Goal: Use online tool/utility: Utilize a website feature to perform a specific function

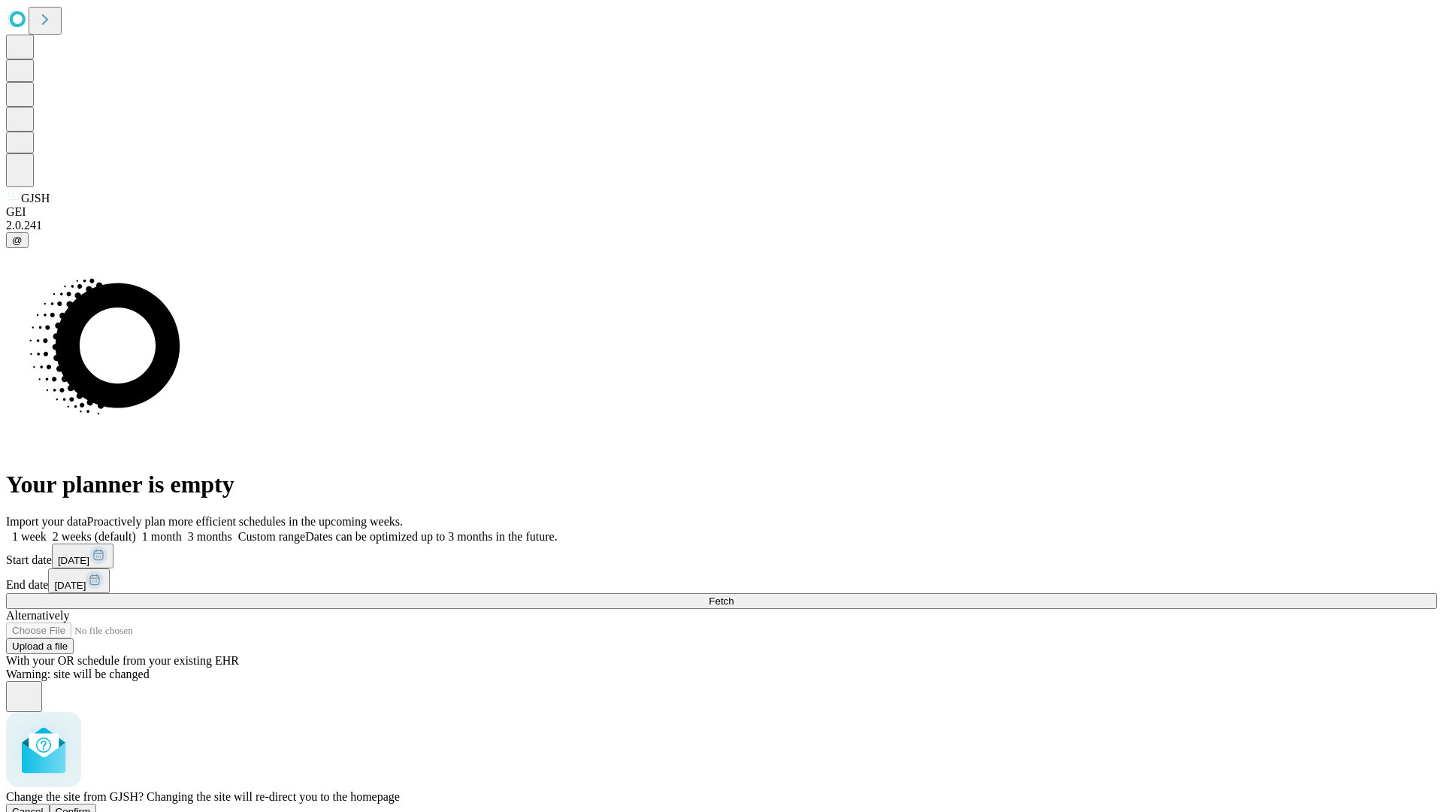
click at [91, 806] on span "Confirm" at bounding box center [73, 811] width 35 height 11
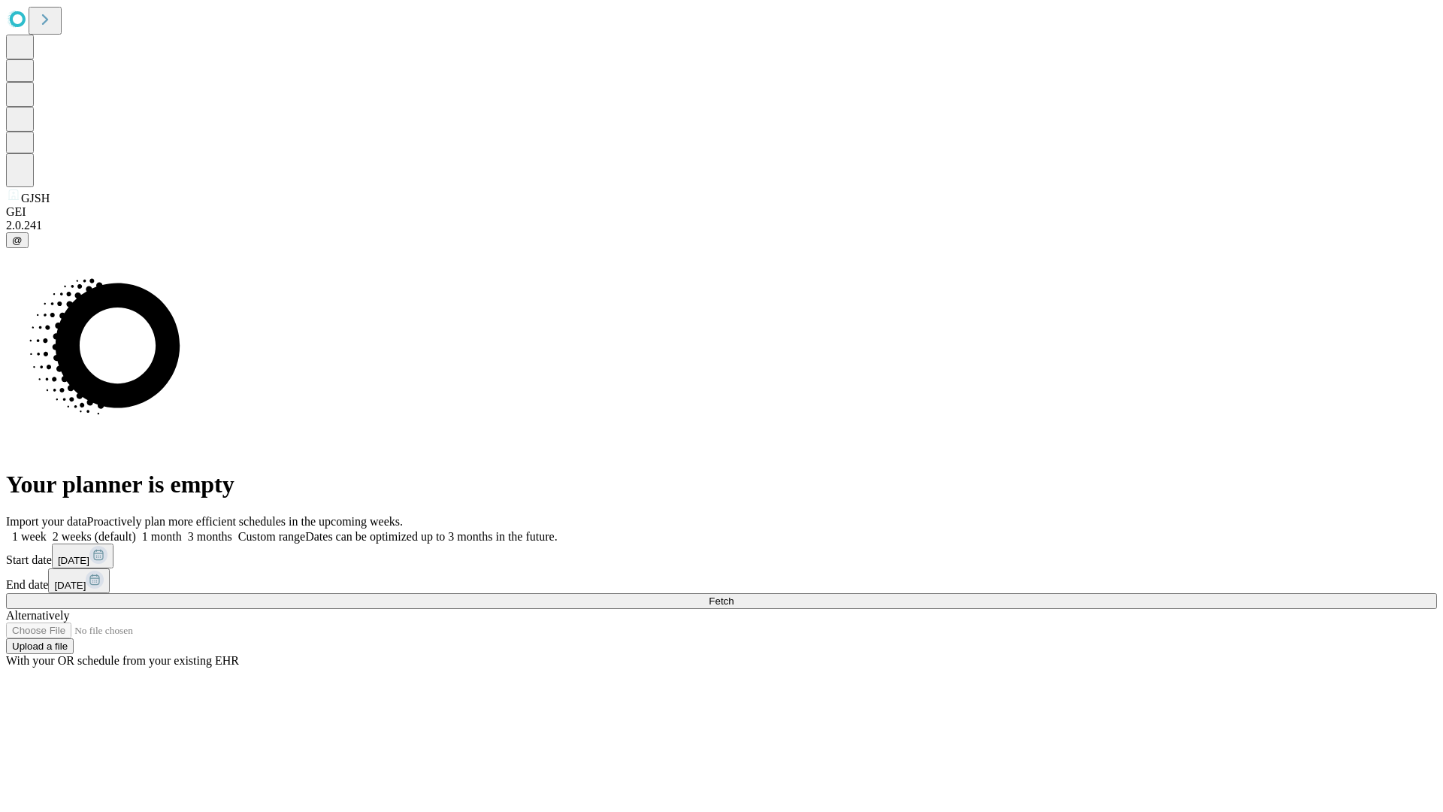
click at [136, 530] on label "2 weeks (default)" at bounding box center [91, 536] width 89 height 13
click at [733, 595] on span "Fetch" at bounding box center [721, 600] width 25 height 11
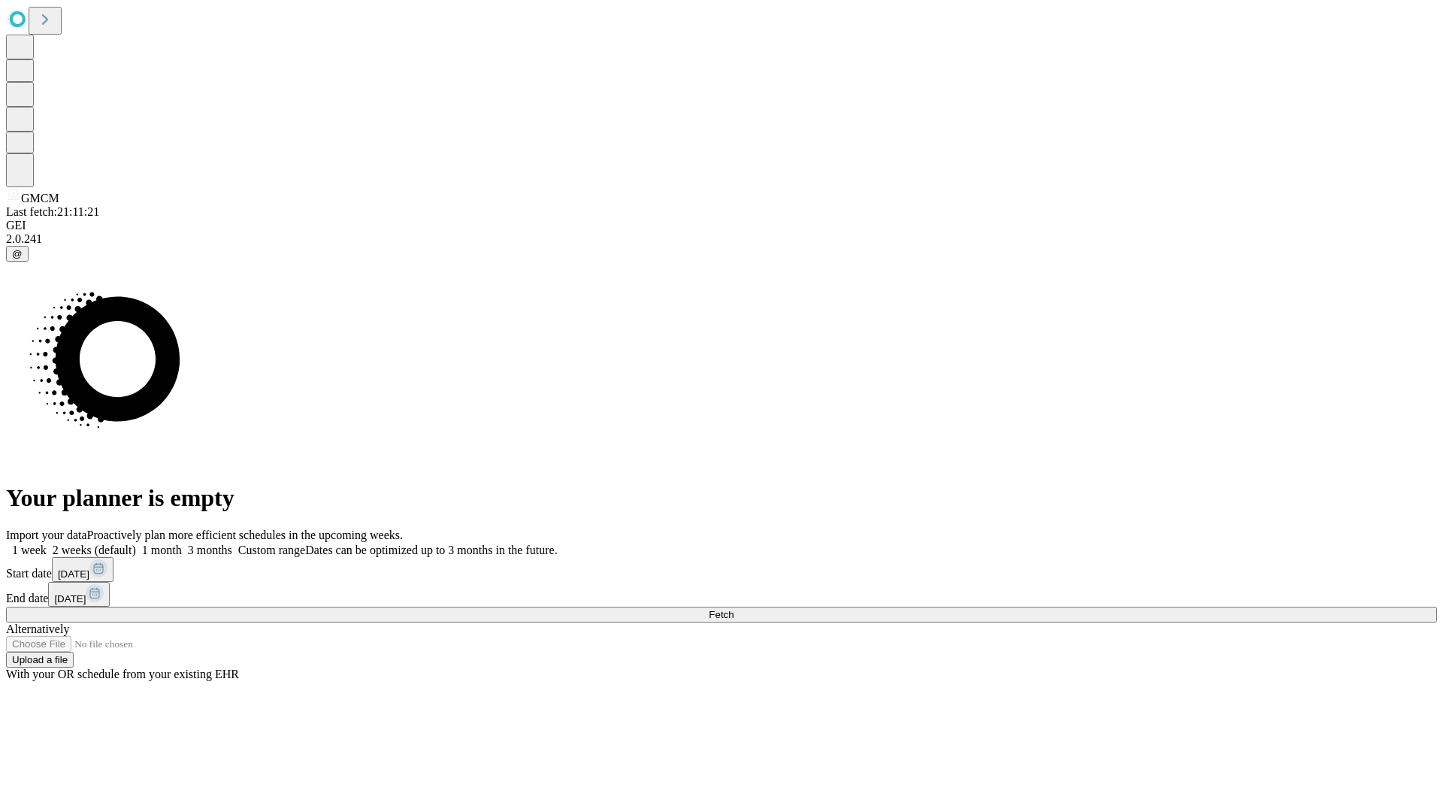
click at [136, 543] on label "2 weeks (default)" at bounding box center [91, 549] width 89 height 13
click at [733, 609] on span "Fetch" at bounding box center [721, 614] width 25 height 11
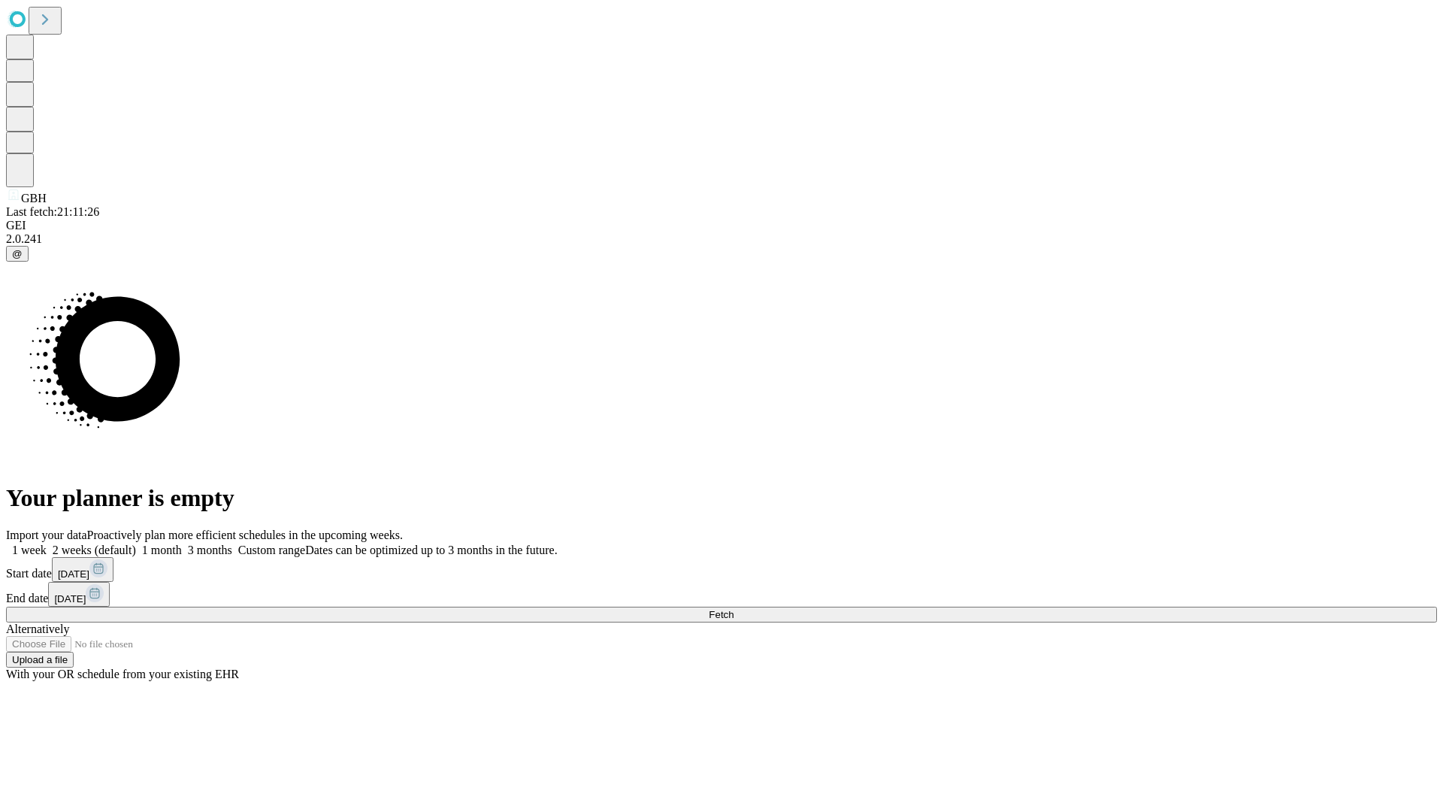
click at [733, 609] on span "Fetch" at bounding box center [721, 614] width 25 height 11
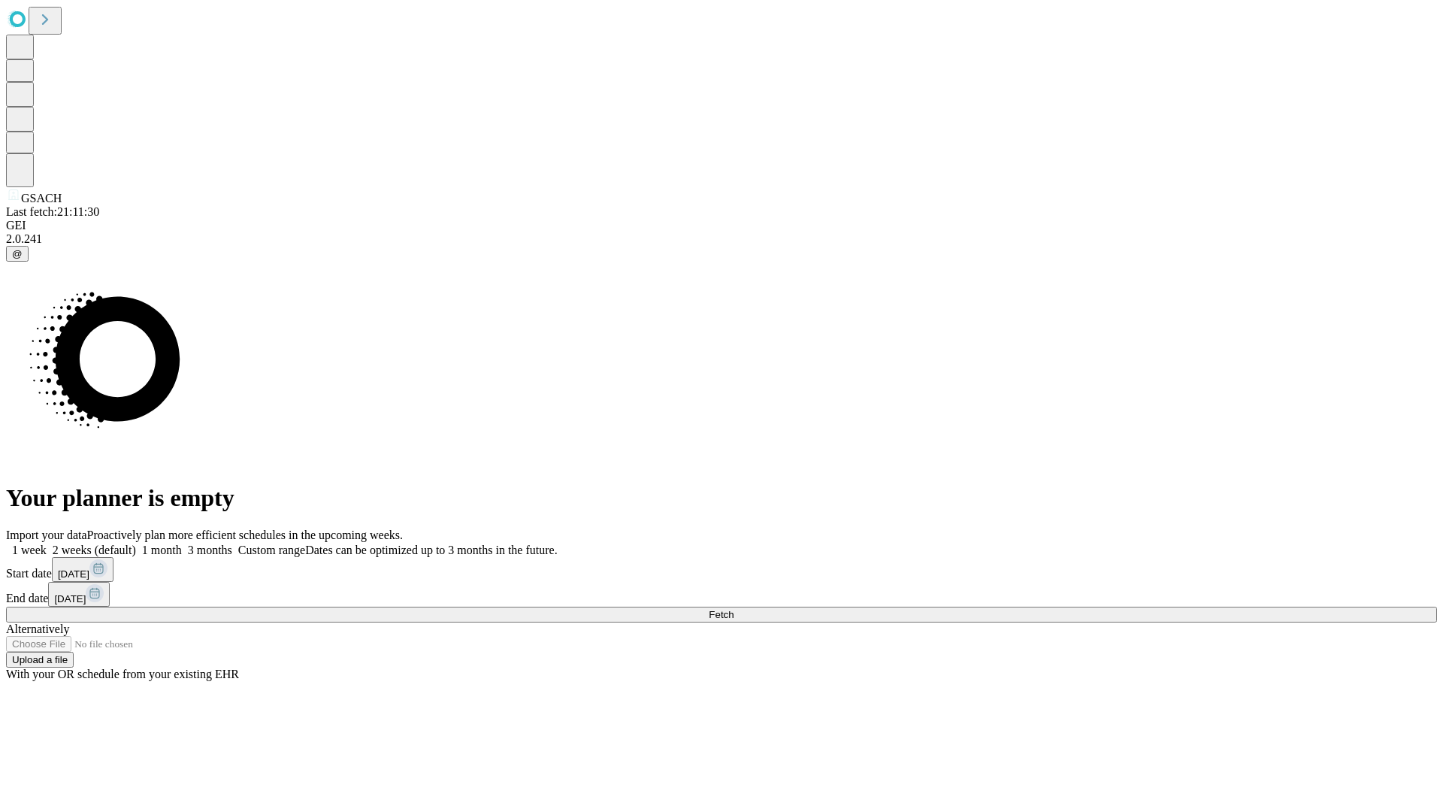
click at [136, 543] on label "2 weeks (default)" at bounding box center [91, 549] width 89 height 13
click at [733, 609] on span "Fetch" at bounding box center [721, 614] width 25 height 11
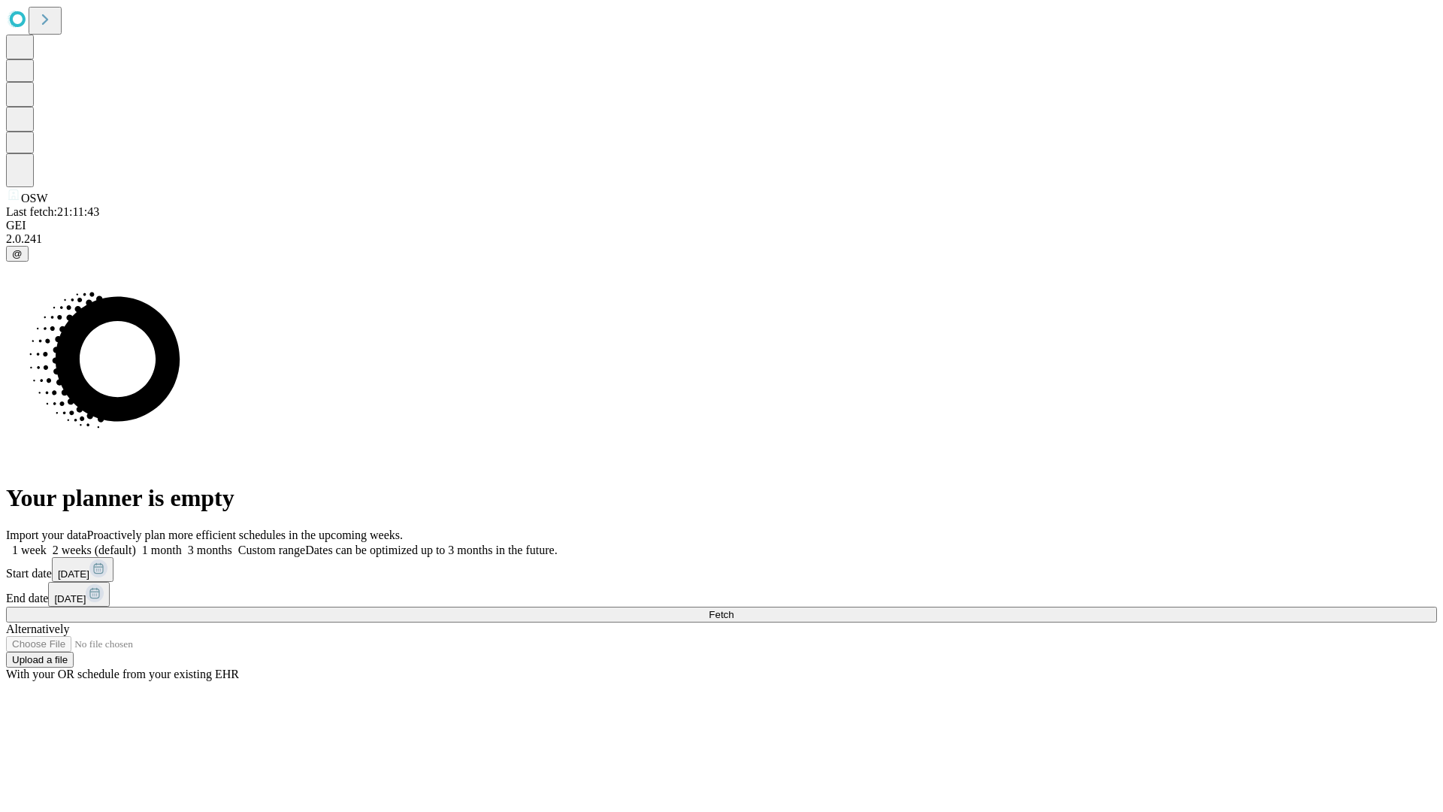
click at [136, 543] on label "2 weeks (default)" at bounding box center [91, 549] width 89 height 13
click at [733, 609] on span "Fetch" at bounding box center [721, 614] width 25 height 11
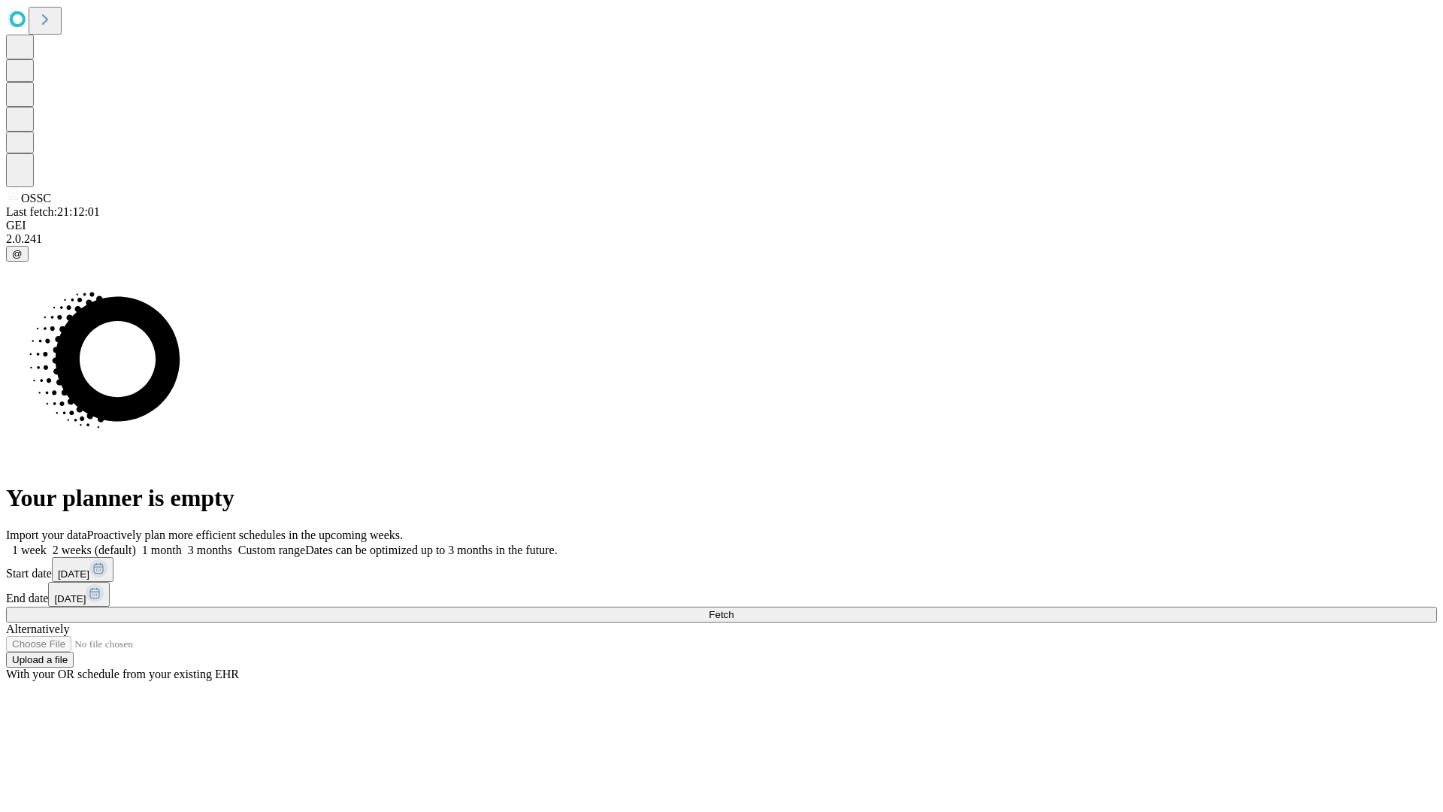
click at [136, 543] on label "2 weeks (default)" at bounding box center [91, 549] width 89 height 13
click at [733, 609] on span "Fetch" at bounding box center [721, 614] width 25 height 11
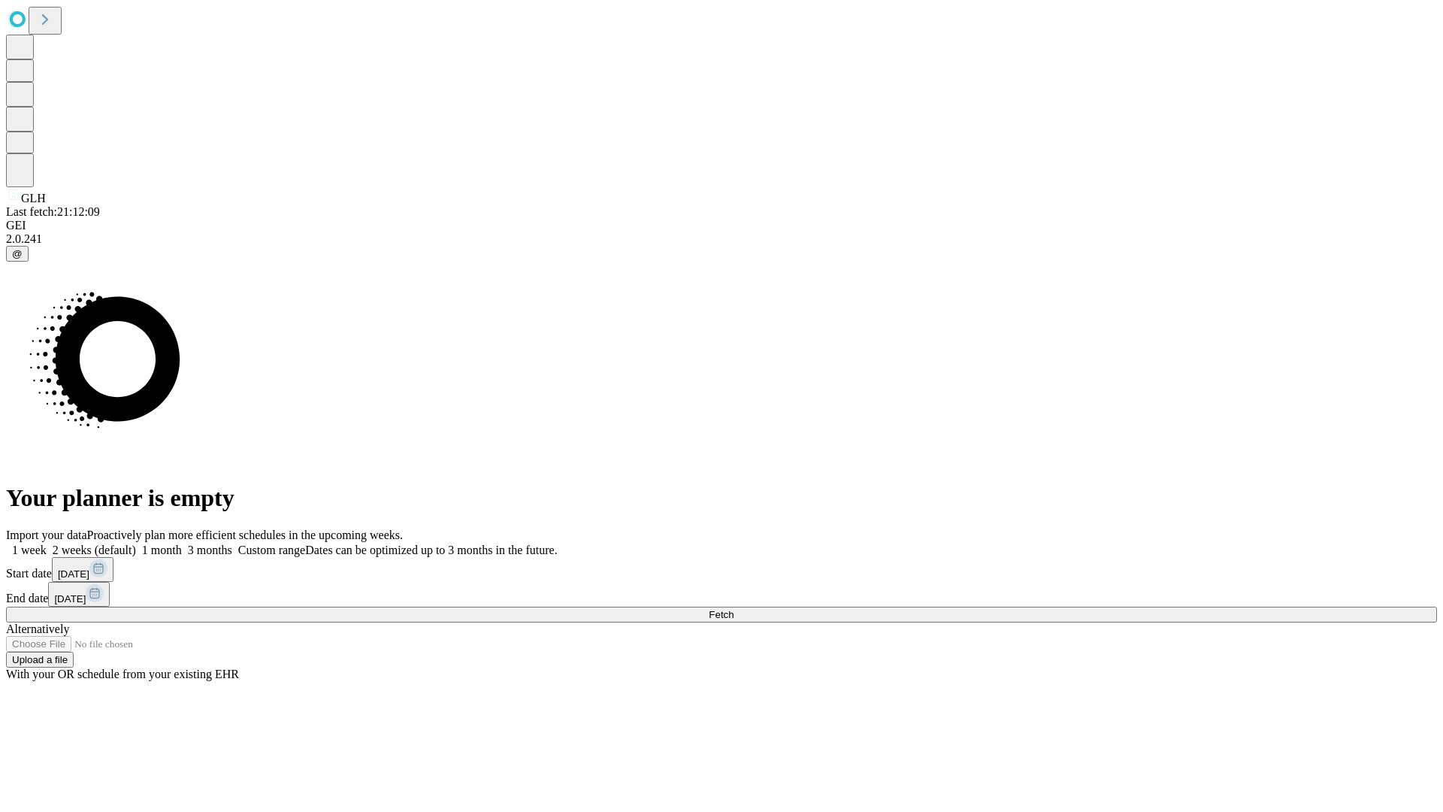
click at [136, 543] on label "2 weeks (default)" at bounding box center [91, 549] width 89 height 13
click at [733, 609] on span "Fetch" at bounding box center [721, 614] width 25 height 11
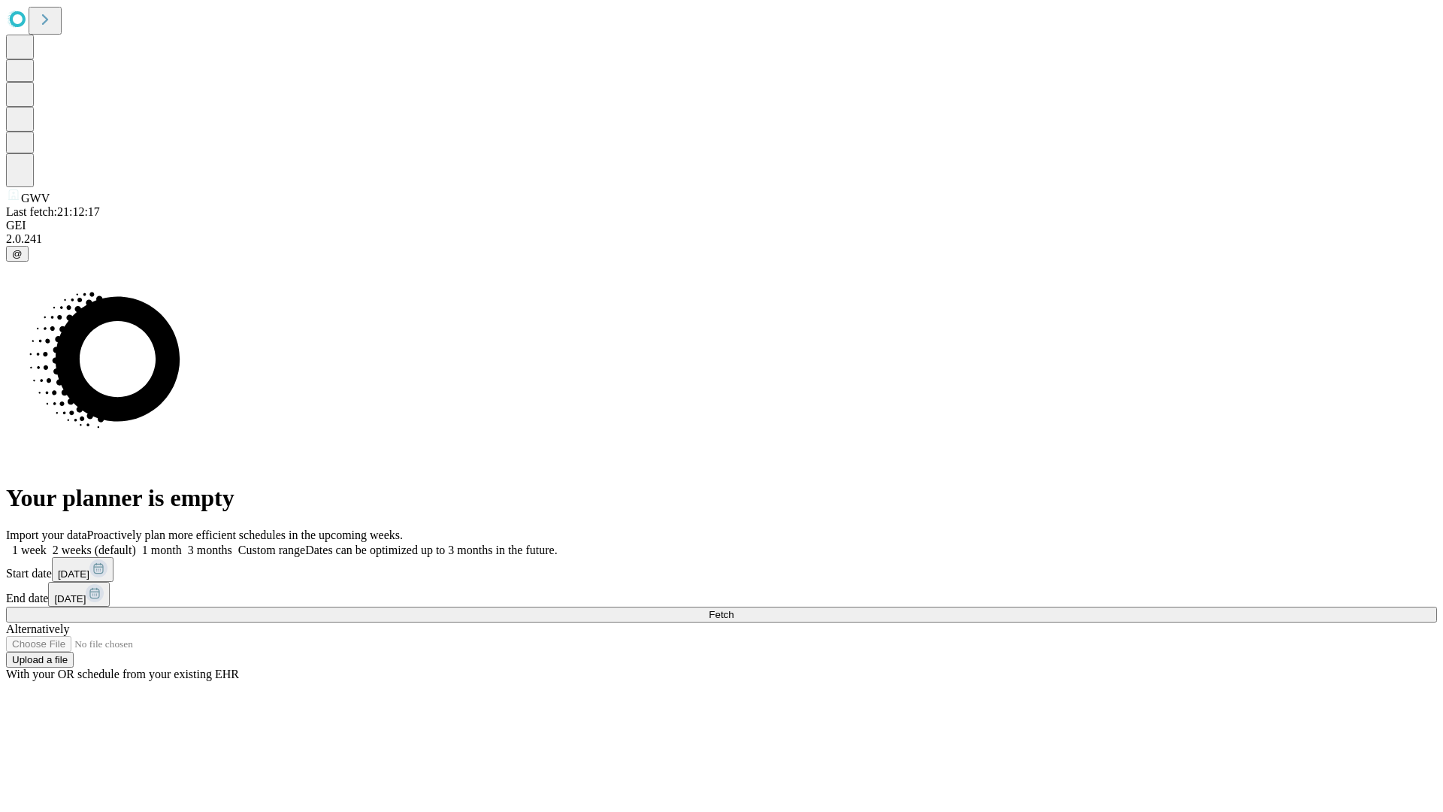
click at [136, 543] on label "2 weeks (default)" at bounding box center [91, 549] width 89 height 13
click at [733, 609] on span "Fetch" at bounding box center [721, 614] width 25 height 11
